Goal: Task Accomplishment & Management: Manage account settings

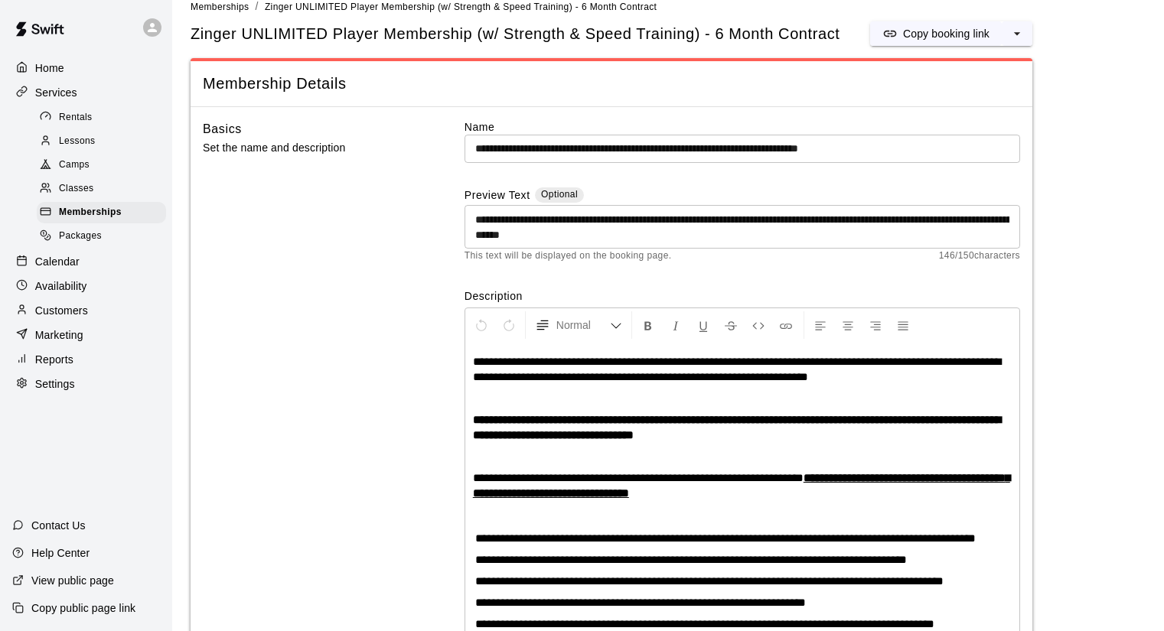
scroll to position [20, 0]
click at [59, 367] on p "Reports" at bounding box center [54, 359] width 38 height 15
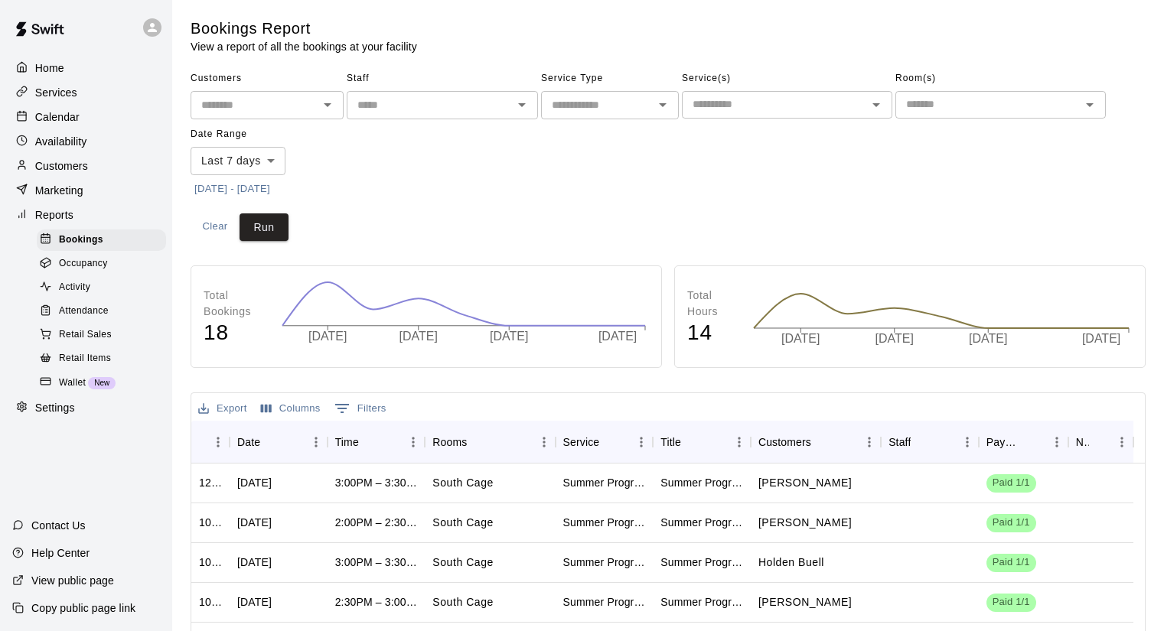
click at [80, 298] on div "Activity" at bounding box center [101, 287] width 129 height 21
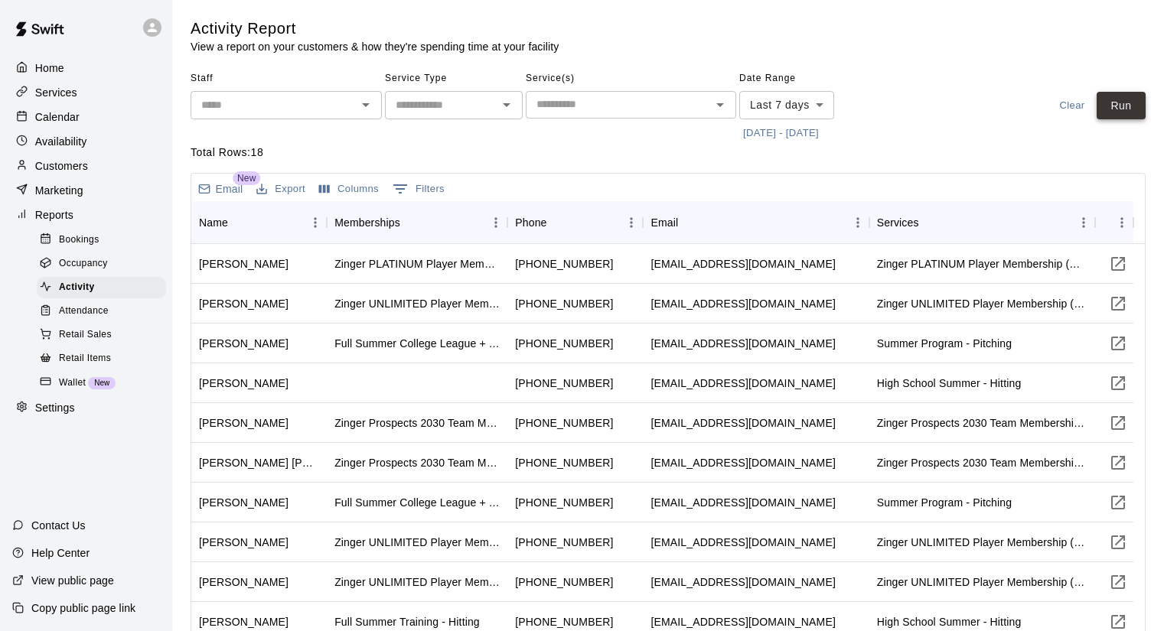
click at [1119, 103] on button "Run" at bounding box center [1121, 106] width 49 height 28
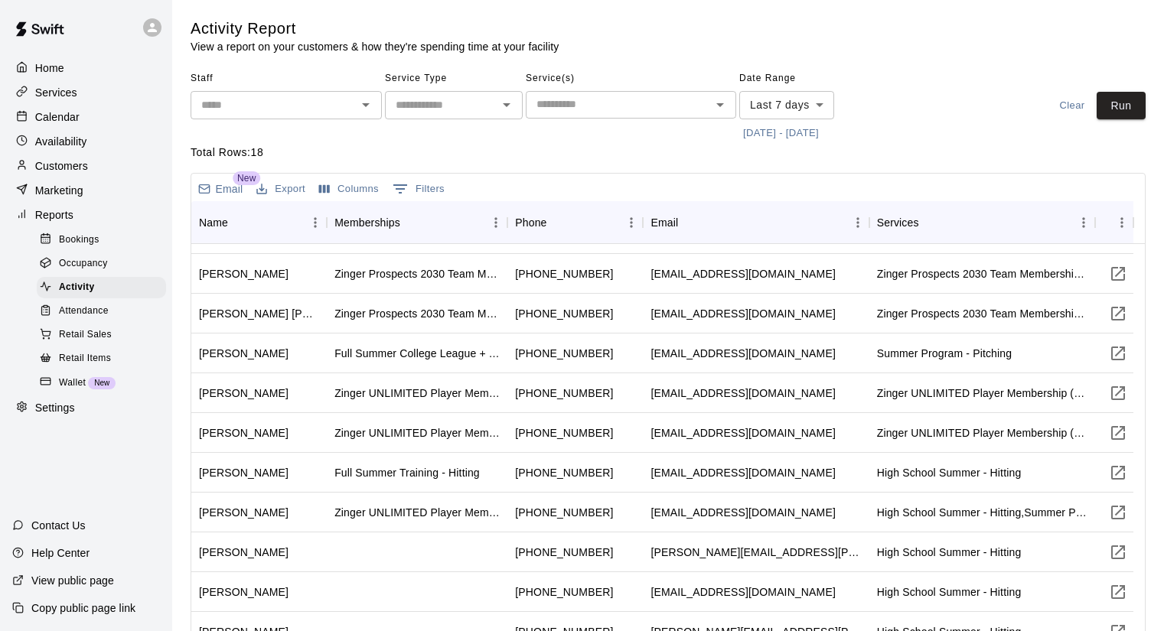
scroll to position [153, 0]
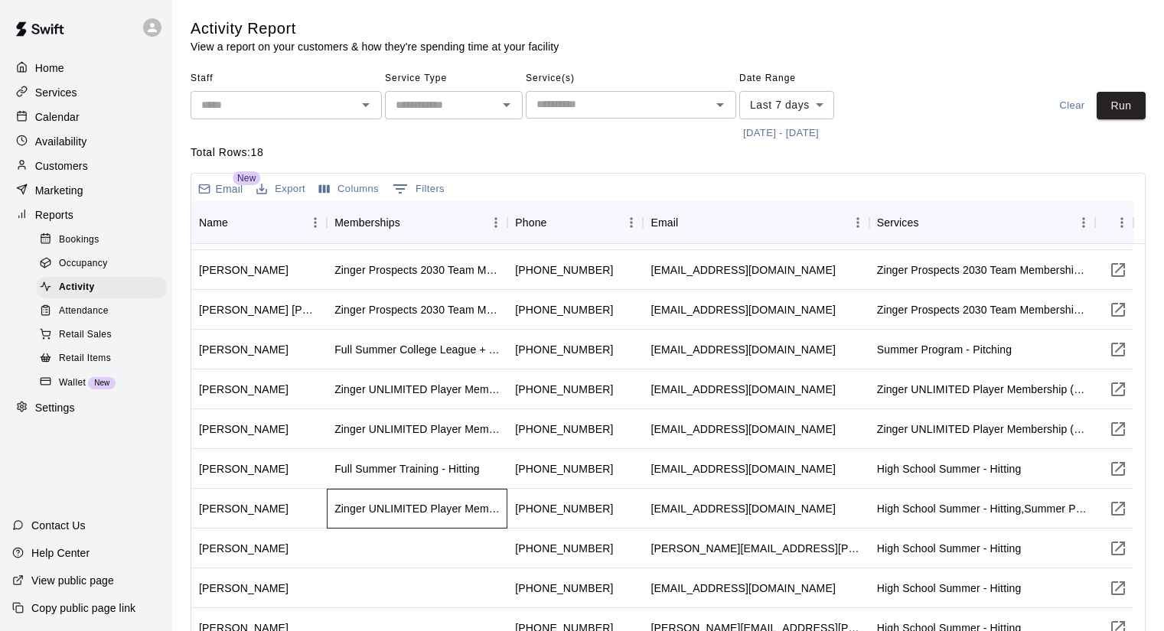
click at [422, 507] on div "Zinger UNLIMITED Player Membership (w/ Strength & Speed Training) - 6 Month Con…" at bounding box center [416, 508] width 165 height 15
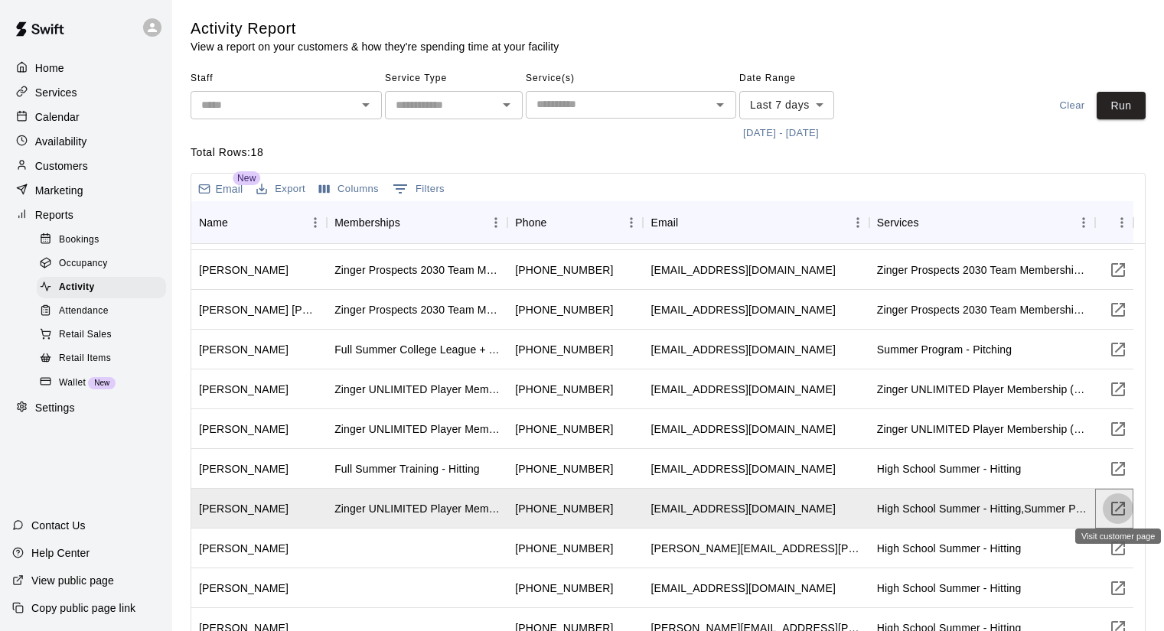
click at [1116, 512] on icon "Visit customer page" at bounding box center [1118, 509] width 18 height 18
click at [1122, 389] on icon "Visit customer page" at bounding box center [1118, 389] width 18 height 18
click at [1120, 467] on icon "Visit customer page" at bounding box center [1118, 469] width 14 height 14
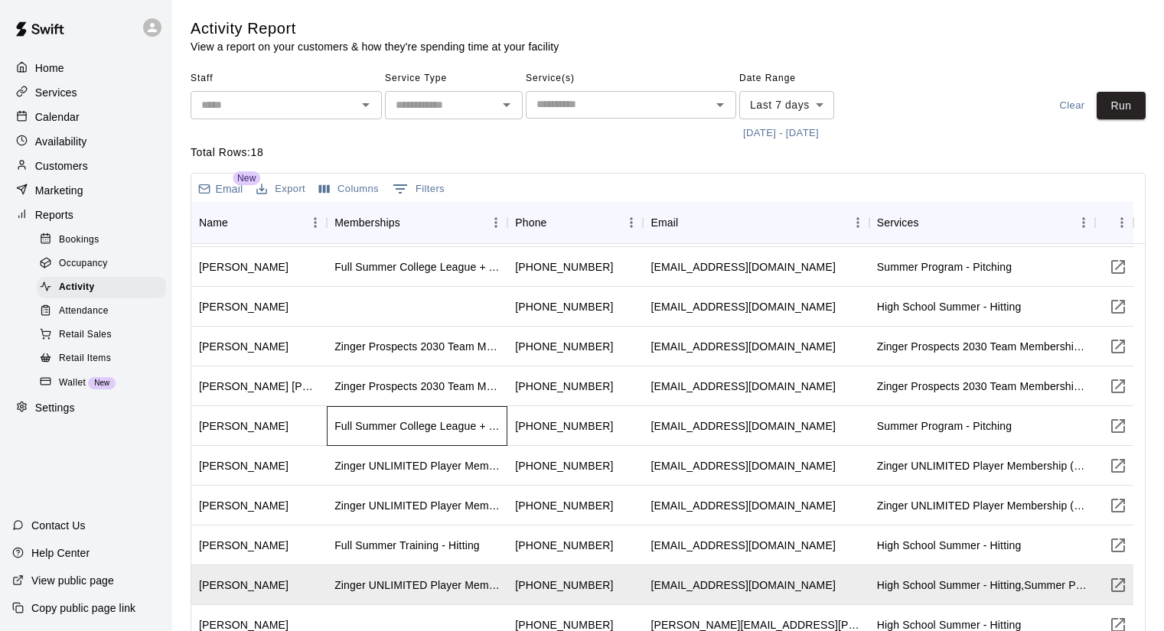
click at [465, 434] on div "Full Summer College League + Training" at bounding box center [417, 426] width 181 height 40
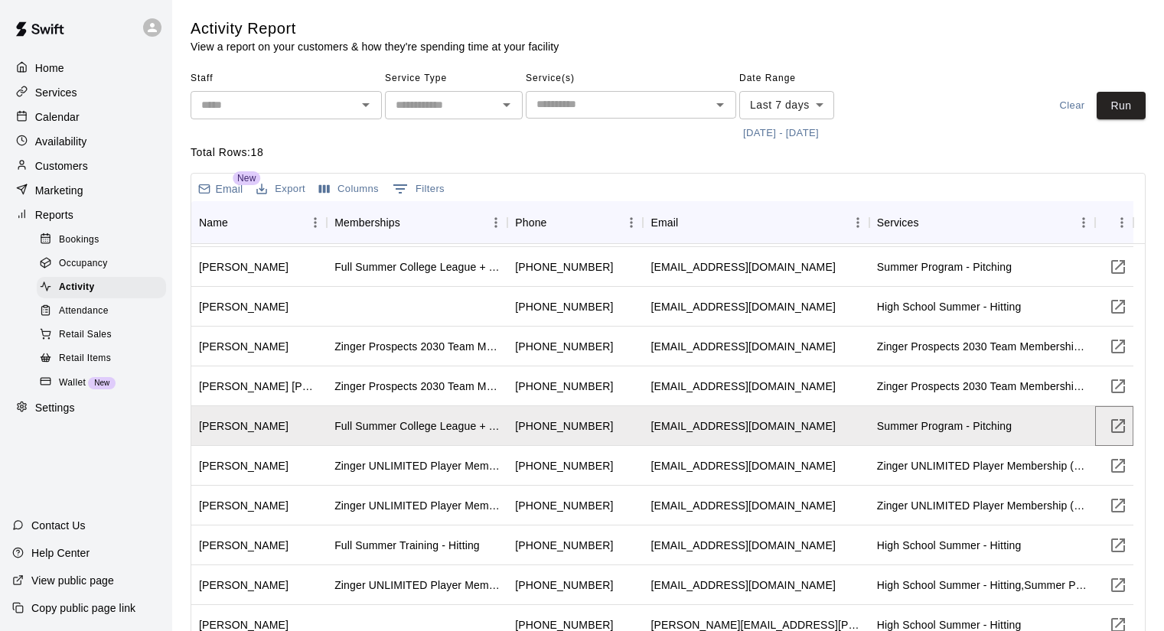
click at [1109, 425] on icon "Visit customer page" at bounding box center [1118, 426] width 18 height 18
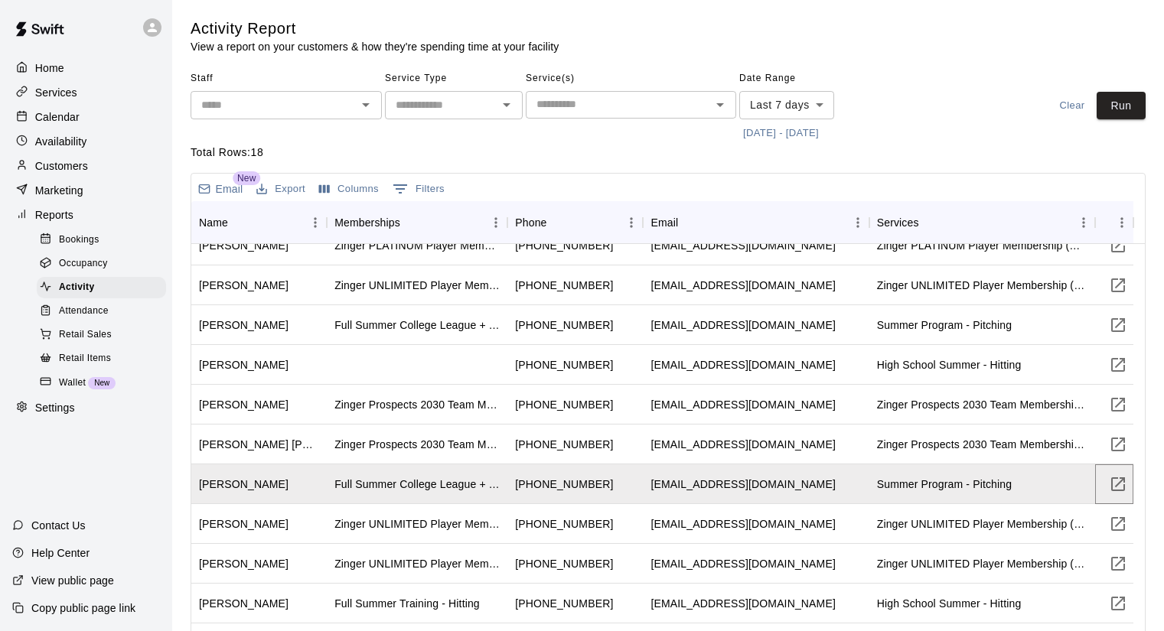
scroll to position [0, 0]
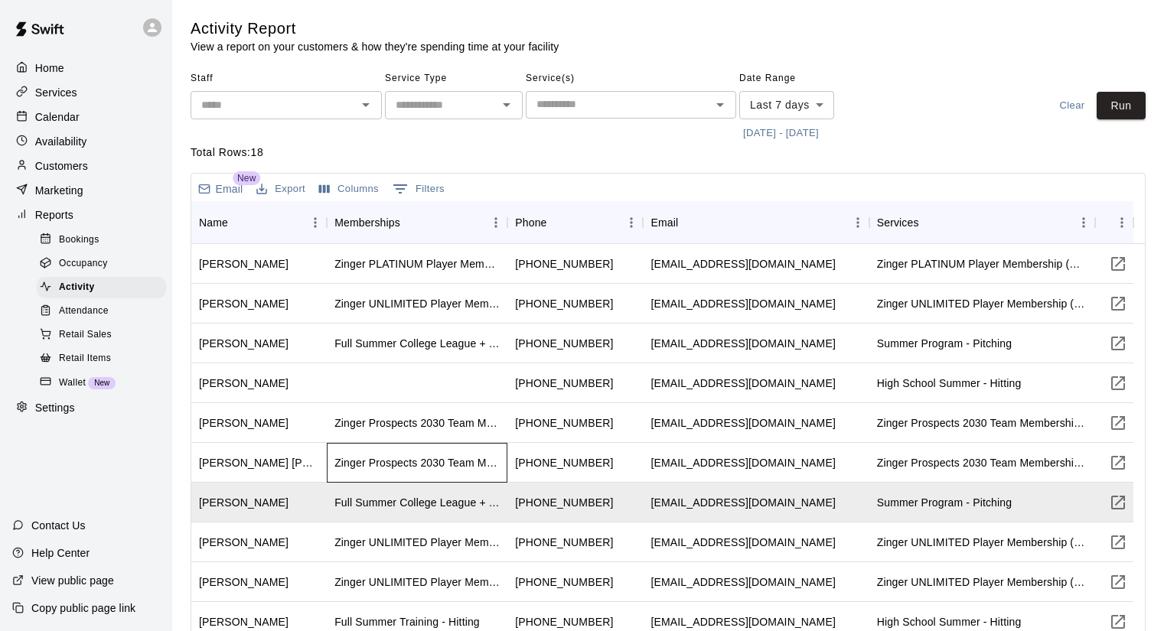
click at [416, 464] on div "Zinger Prospects 2030 Team Membership - EIGHT PAYMENTS OPTION" at bounding box center [416, 462] width 165 height 15
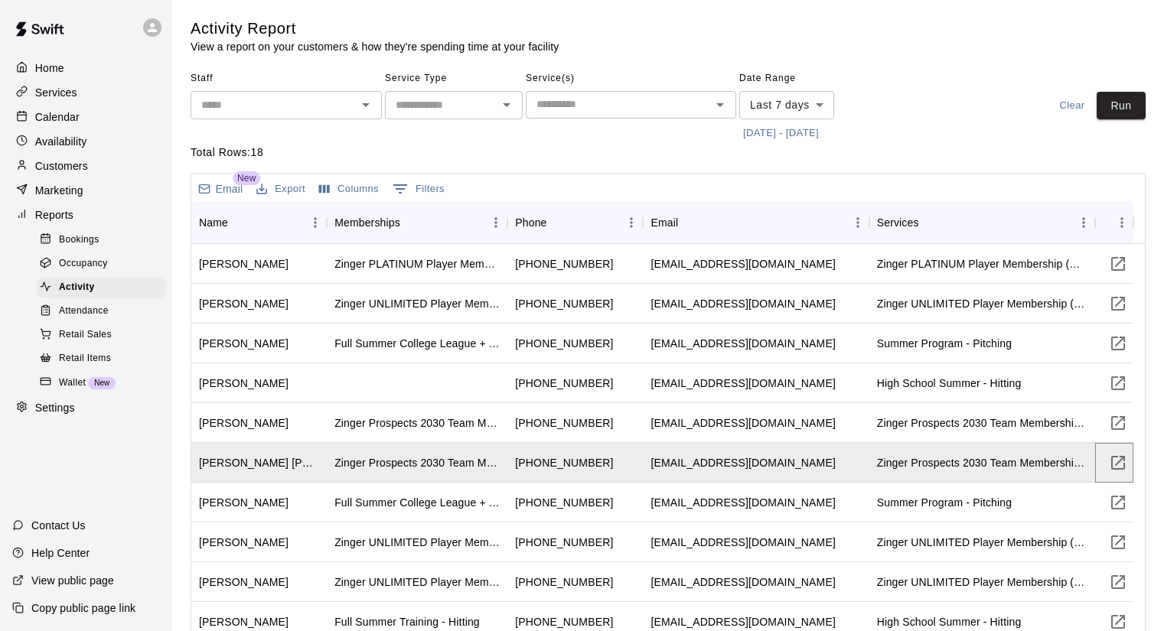
click at [1109, 458] on icon "Visit customer page" at bounding box center [1118, 463] width 18 height 18
click at [1121, 424] on icon "Visit customer page" at bounding box center [1118, 423] width 18 height 18
click at [589, 390] on div "+13236323451" at bounding box center [574, 384] width 135 height 40
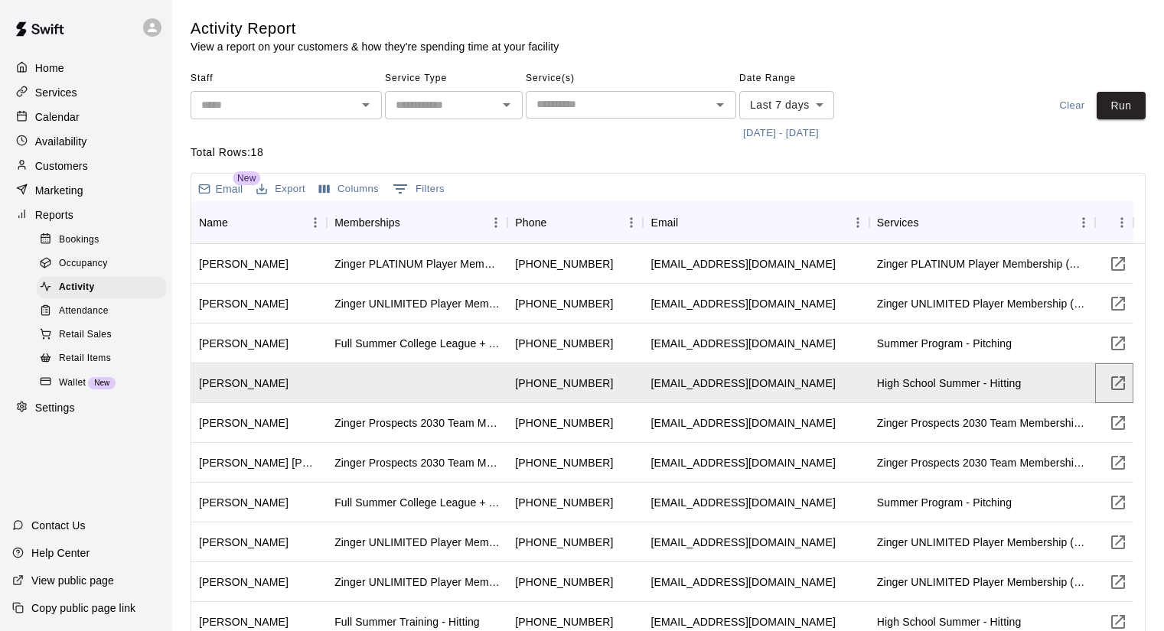
click at [1115, 380] on icon "Visit customer page" at bounding box center [1118, 383] width 18 height 18
click at [494, 342] on div "Full Summer College League + Training" at bounding box center [416, 343] width 165 height 15
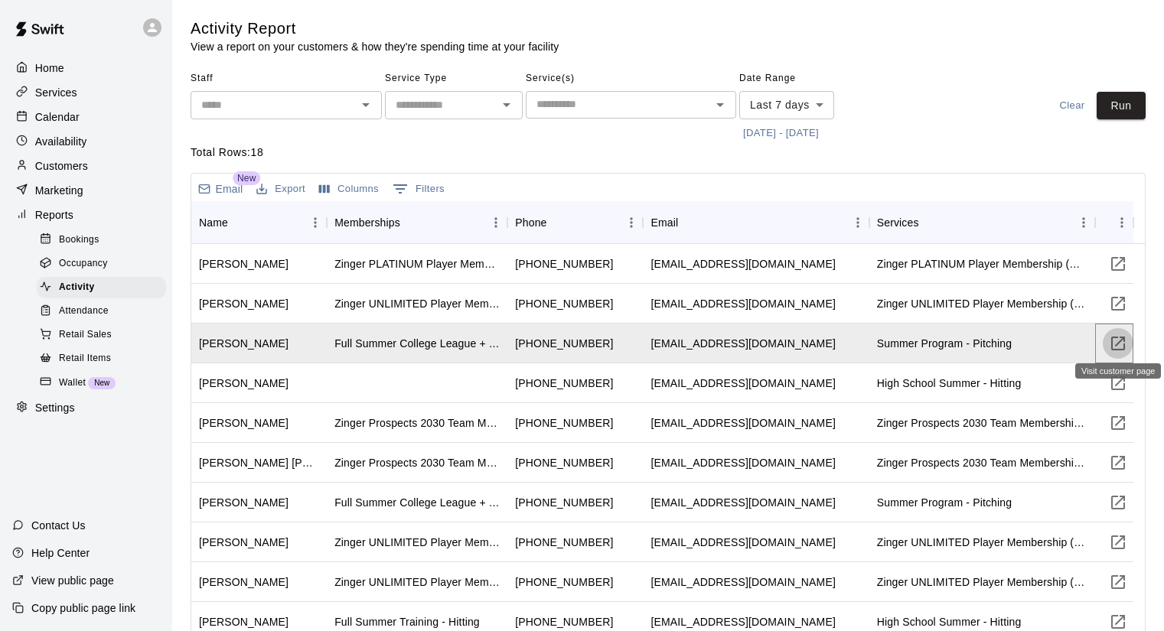
click at [1114, 344] on icon "Visit customer page" at bounding box center [1118, 343] width 18 height 18
click at [584, 308] on div "+16236939488" at bounding box center [564, 303] width 98 height 15
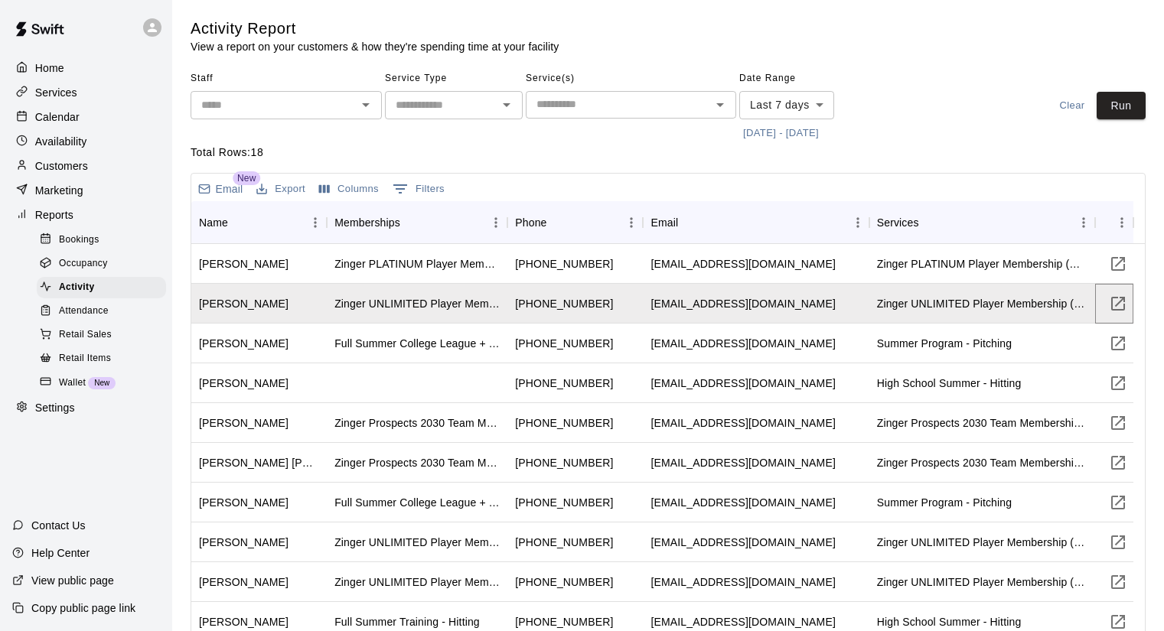
click at [1119, 305] on icon "Visit customer page" at bounding box center [1118, 304] width 18 height 18
click at [1113, 270] on icon "Visit customer page" at bounding box center [1118, 264] width 14 height 14
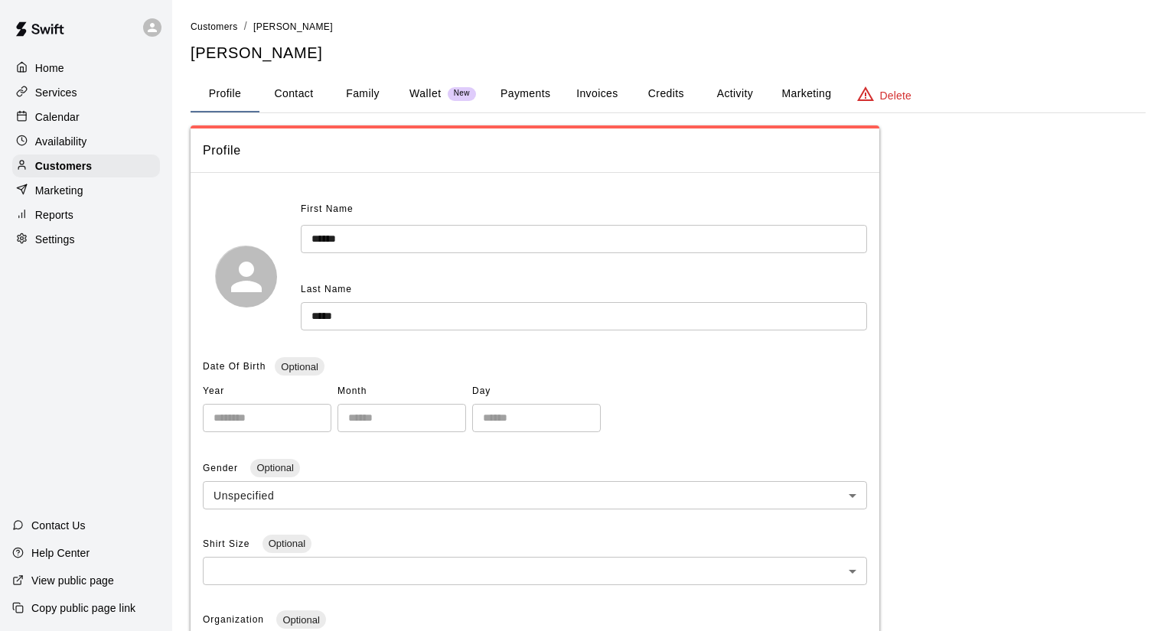
click at [536, 91] on button "Payments" at bounding box center [525, 94] width 74 height 37
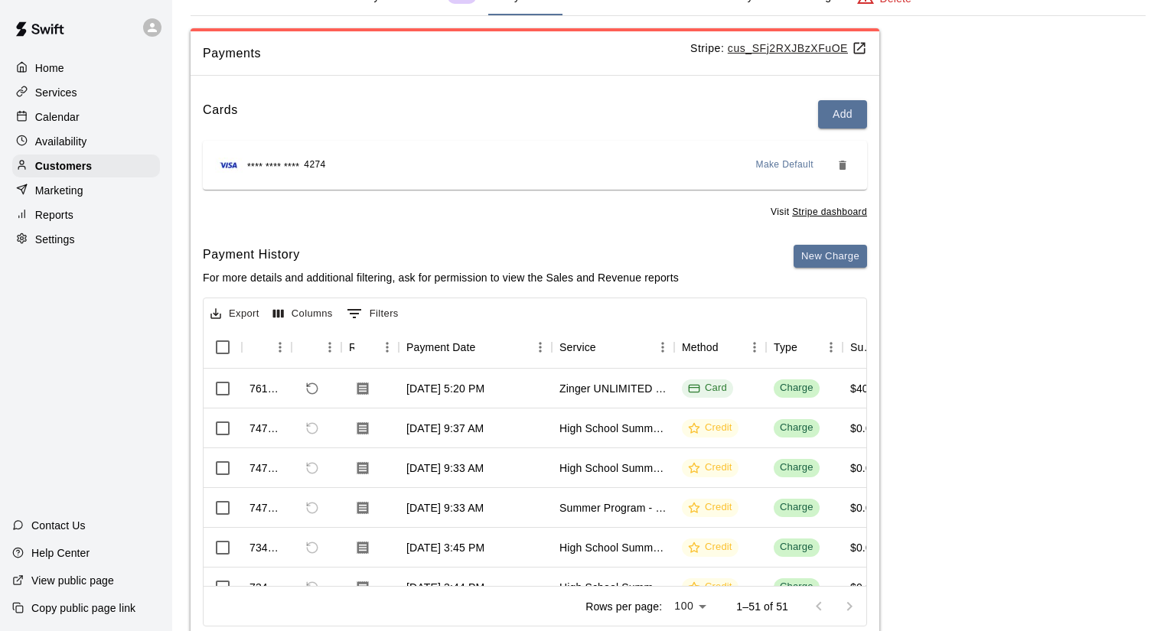
scroll to position [141, 0]
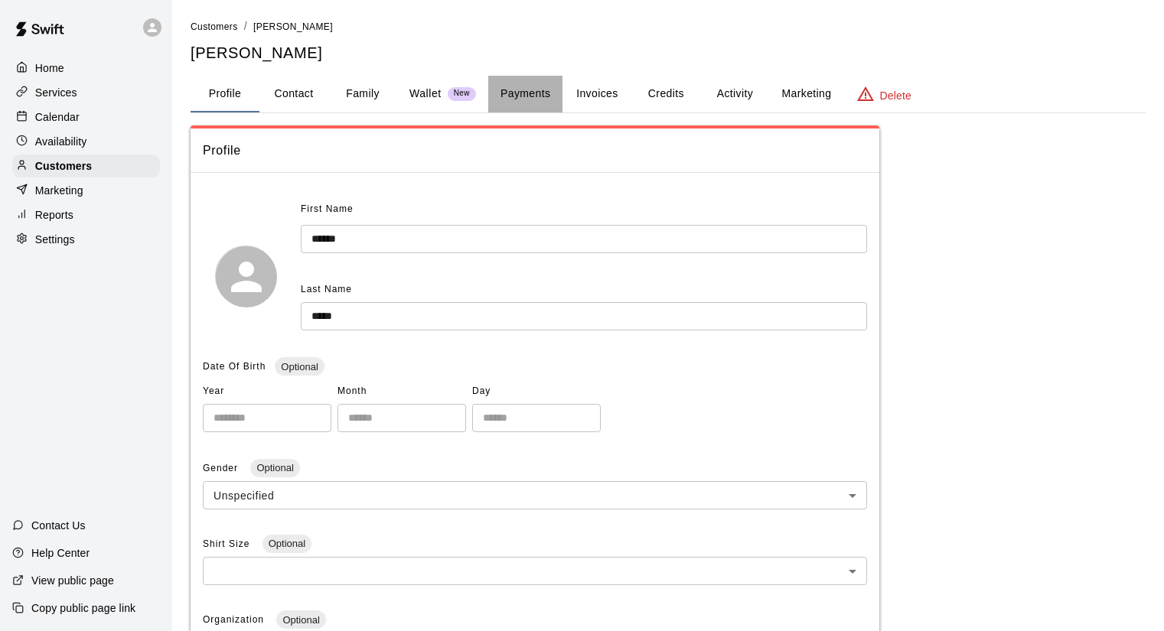
click at [536, 96] on button "Payments" at bounding box center [525, 94] width 74 height 37
click at [581, 93] on button "Invoices" at bounding box center [597, 94] width 69 height 37
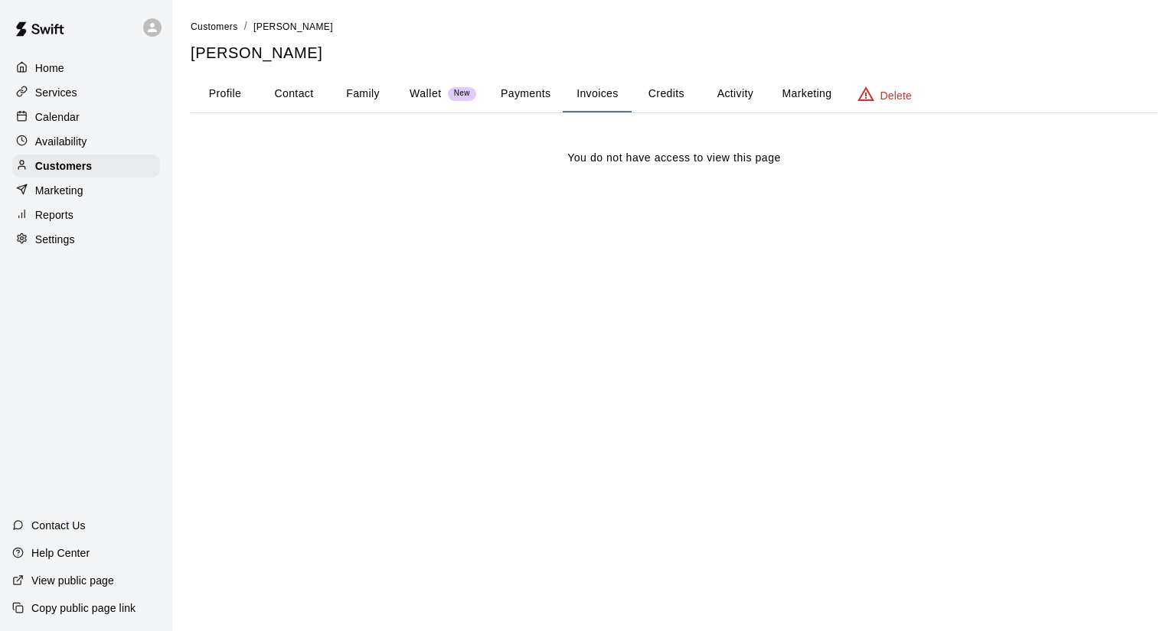
click at [534, 103] on button "Payments" at bounding box center [525, 94] width 74 height 37
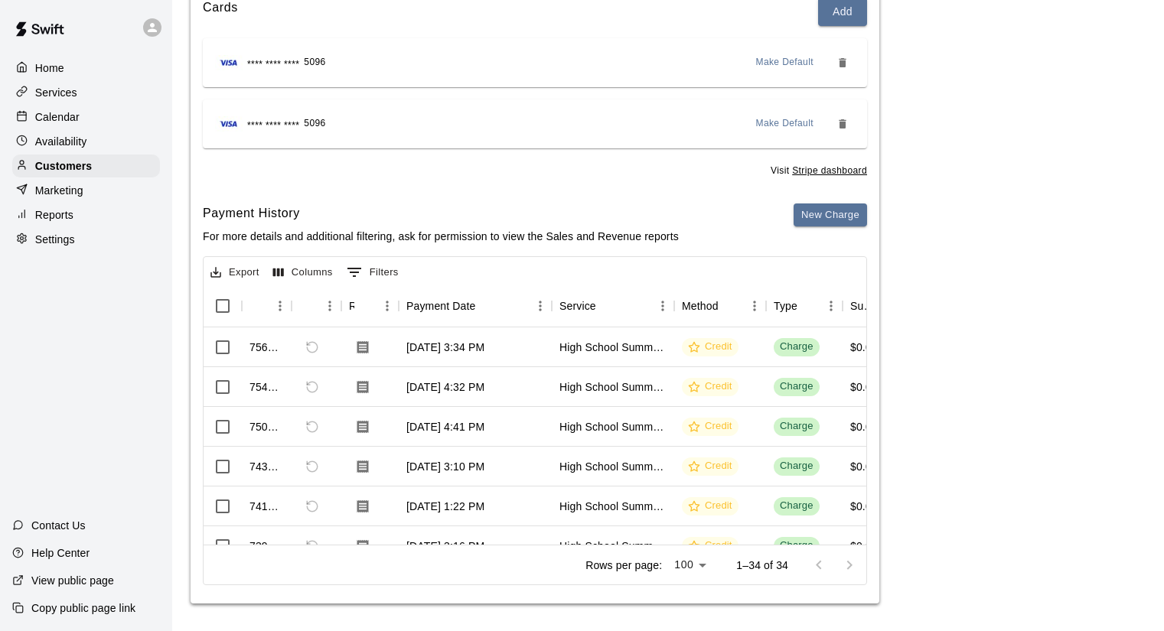
scroll to position [202, 0]
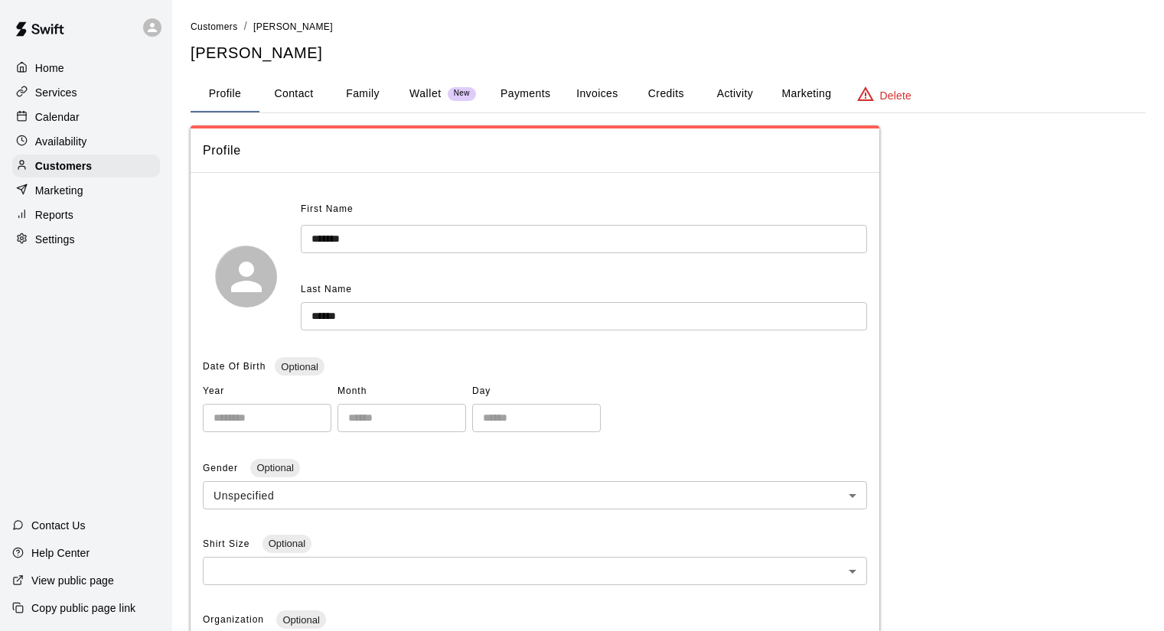
click at [539, 88] on button "Payments" at bounding box center [525, 94] width 74 height 37
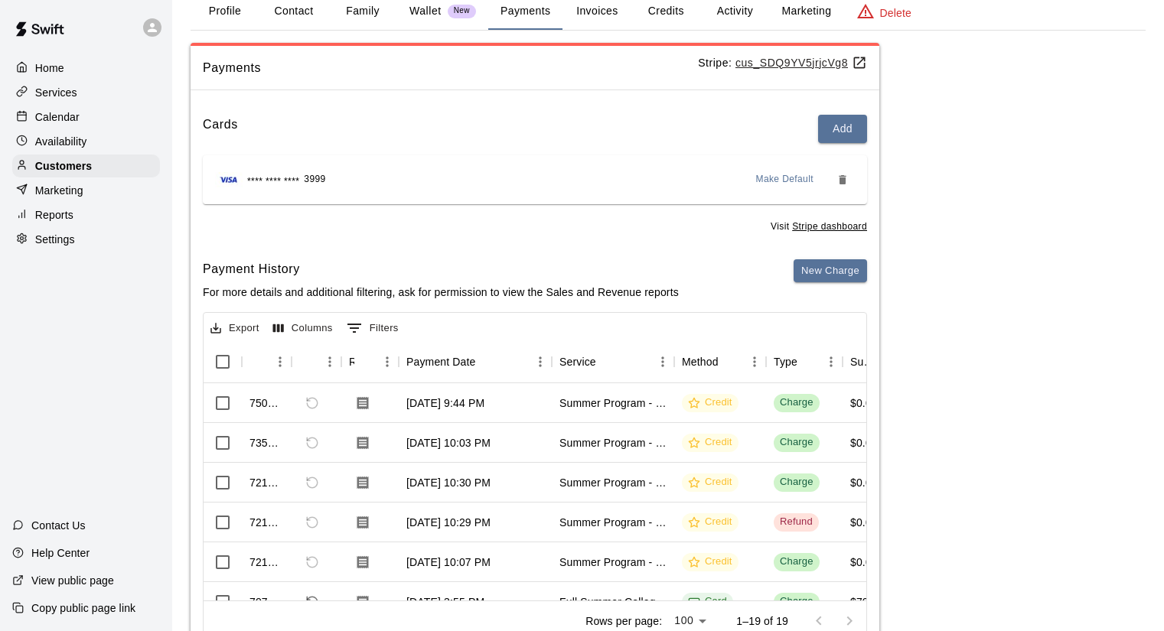
scroll to position [64, 0]
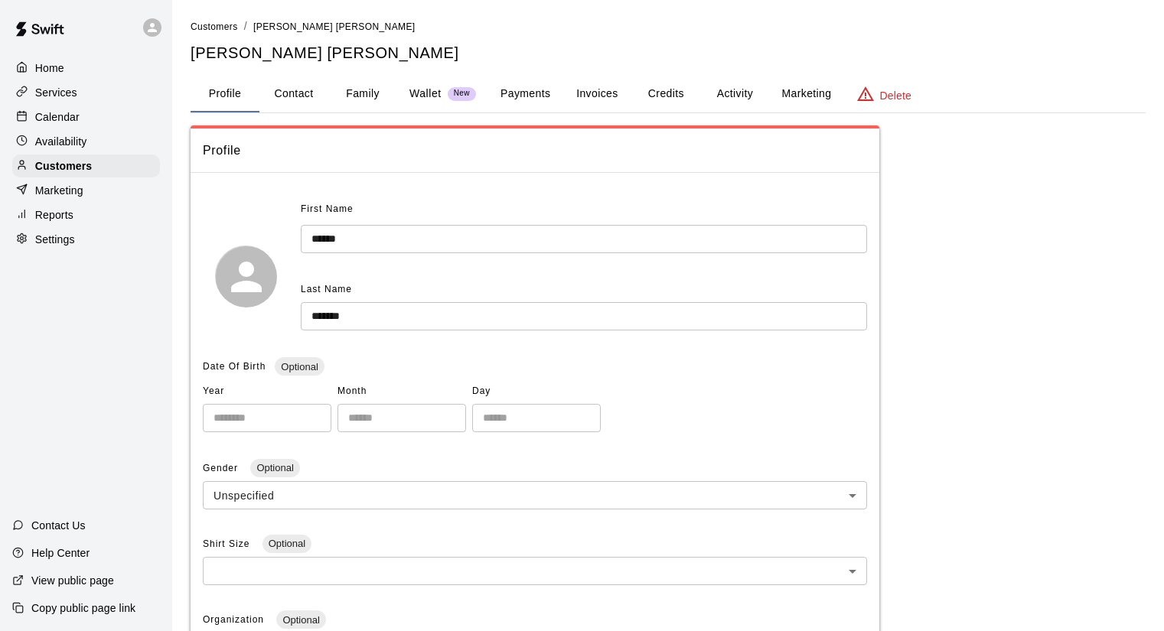
click at [518, 94] on button "Payments" at bounding box center [525, 94] width 74 height 37
click at [516, 93] on button "Payments" at bounding box center [525, 94] width 74 height 37
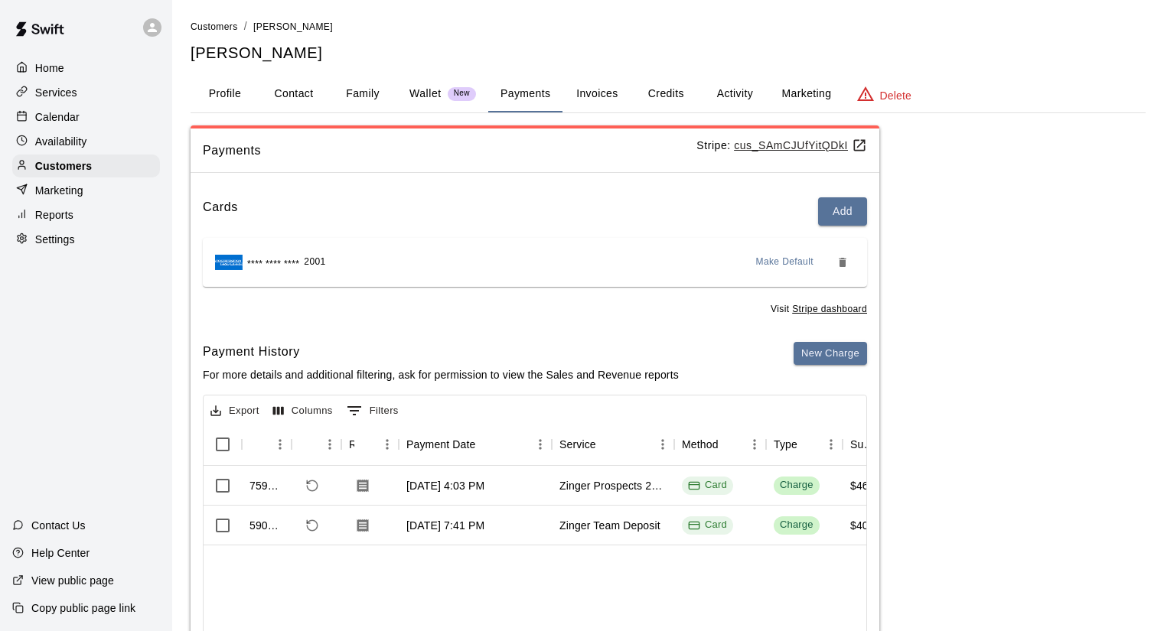
scroll to position [77, 0]
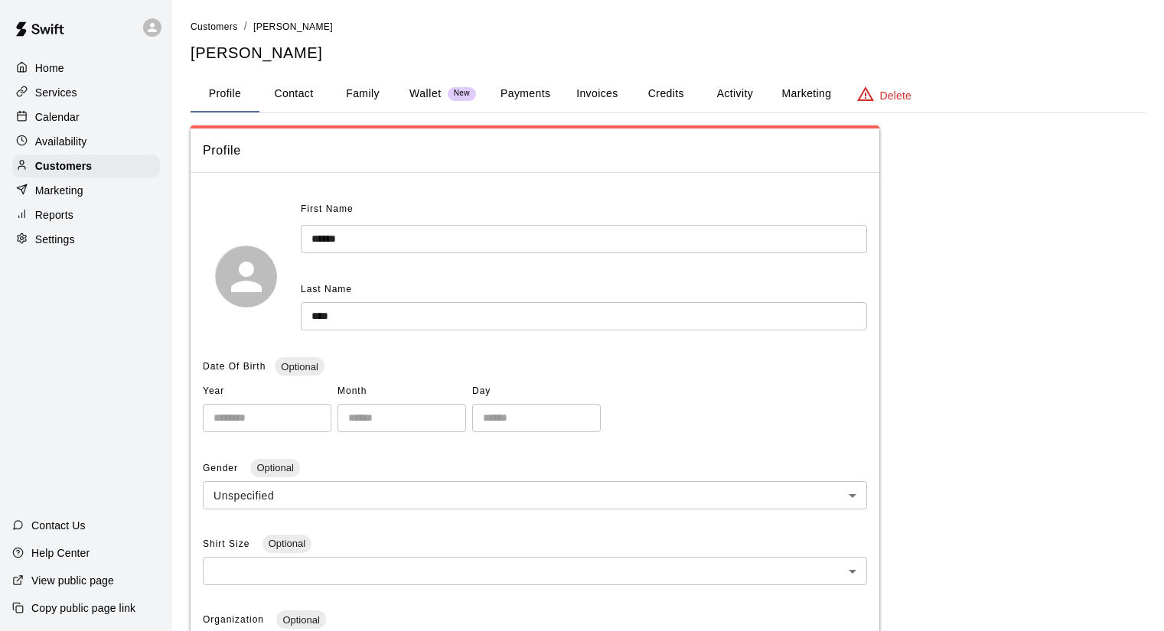
click at [520, 84] on button "Payments" at bounding box center [525, 94] width 74 height 37
click at [546, 95] on button "Payments" at bounding box center [525, 94] width 74 height 37
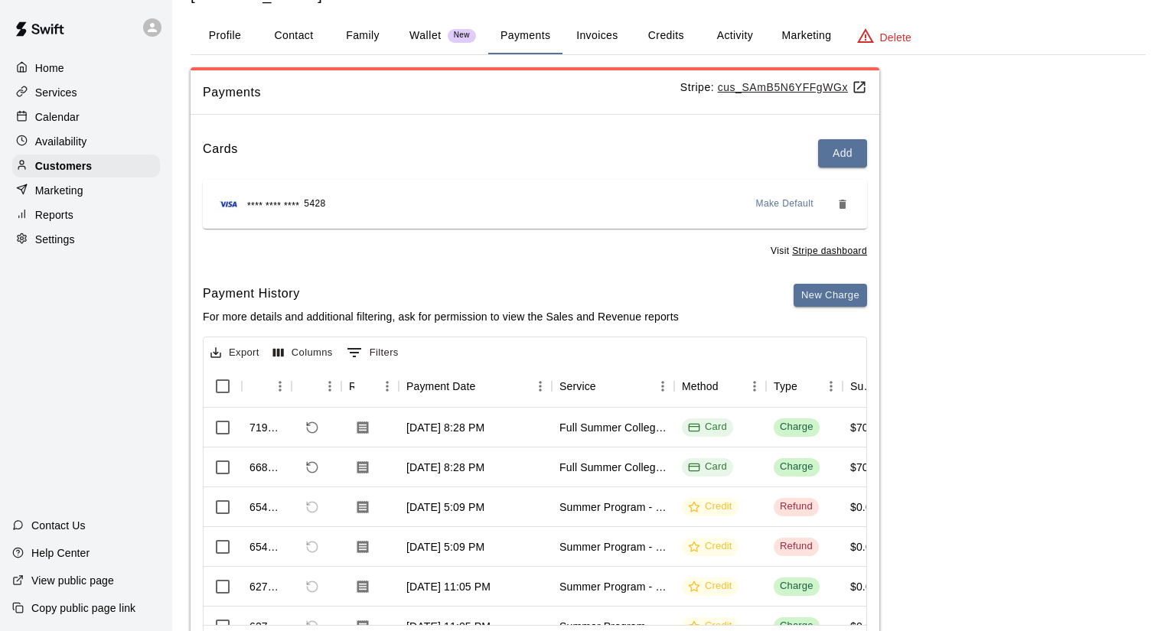
scroll to position [77, 0]
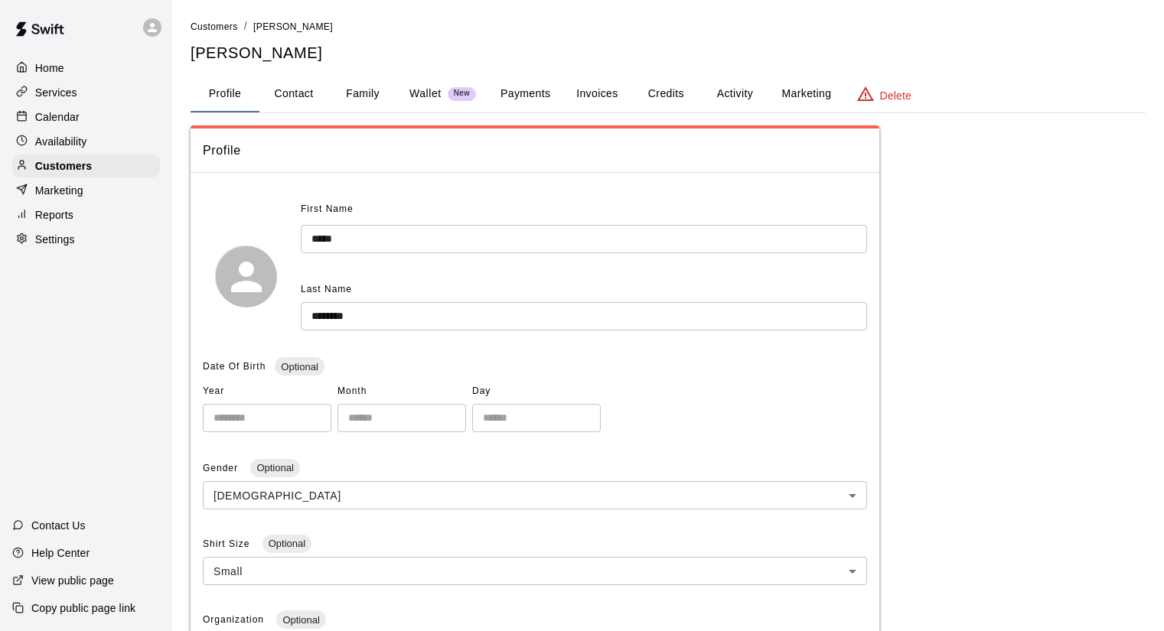
click at [536, 91] on button "Payments" at bounding box center [525, 94] width 74 height 37
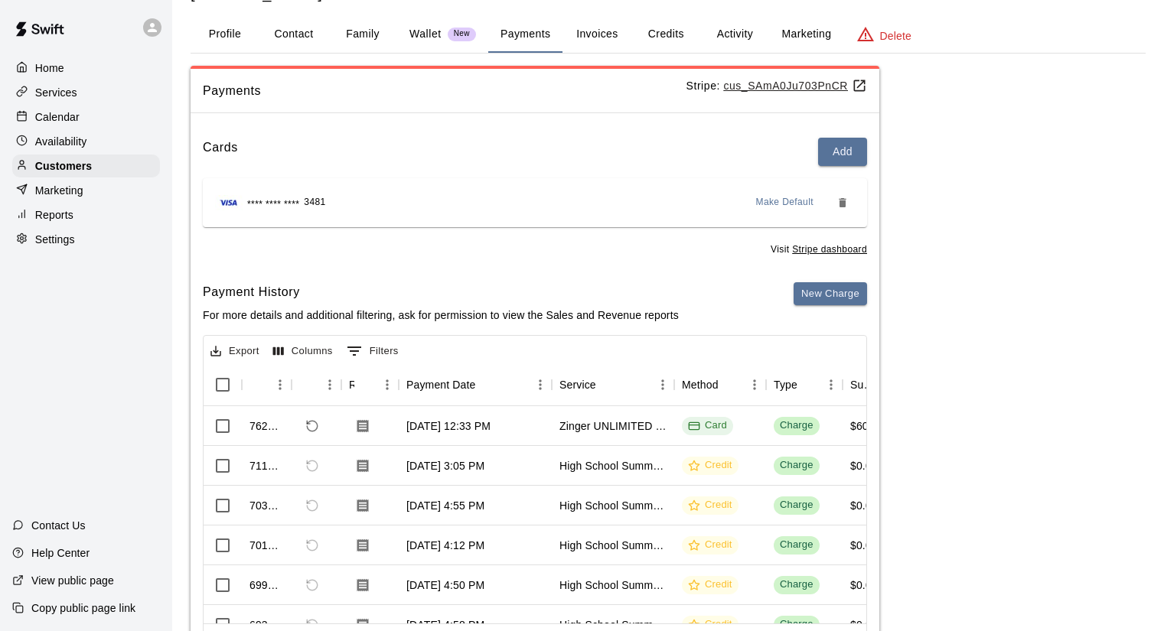
scroll to position [77, 0]
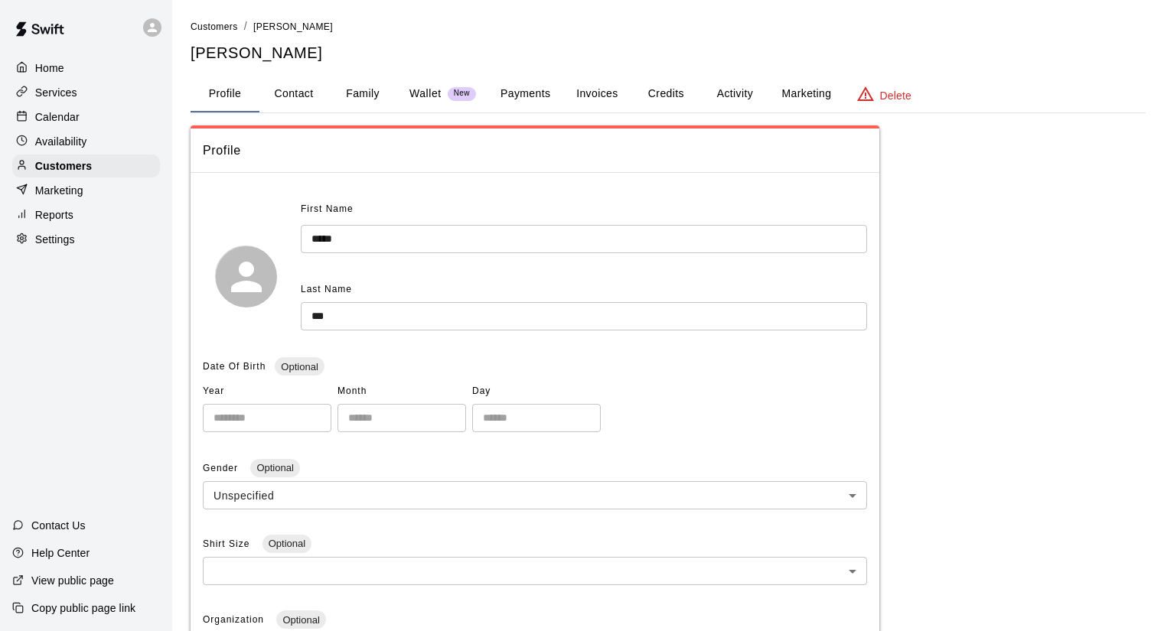
click at [538, 89] on button "Payments" at bounding box center [525, 94] width 74 height 37
